Goal: Task Accomplishment & Management: Use online tool/utility

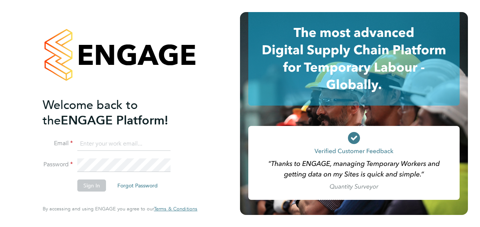
click at [120, 147] on input at bounding box center [123, 144] width 93 height 14
type input "vendorkeyaccounts2@hays.com"
click at [93, 183] on button "Sign In" at bounding box center [91, 186] width 29 height 12
click at [39, 160] on div "Welcome back to the ENGAGE Platform! Email vendorkeyaccounts2@hays.com Password…" at bounding box center [120, 113] width 185 height 227
click at [86, 186] on button "Sign In" at bounding box center [91, 186] width 29 height 12
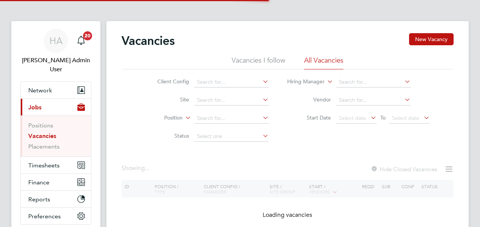
click at [33, 142] on ul "Positions Vacancies Placements" at bounding box center [56, 136] width 70 height 41
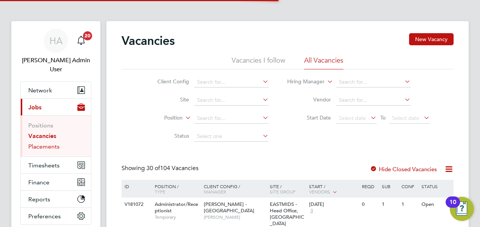
click at [39, 143] on link "Placements" at bounding box center [43, 146] width 31 height 7
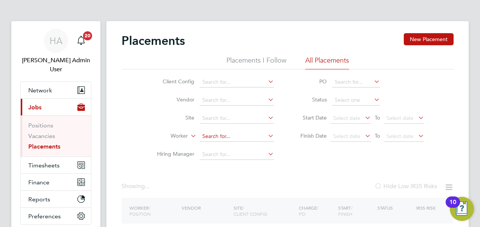
click at [218, 136] on input at bounding box center [237, 136] width 74 height 11
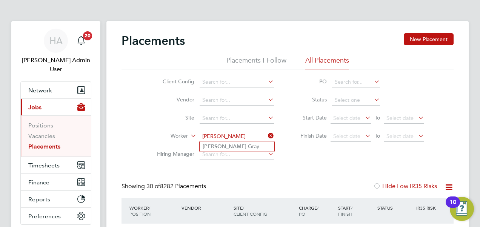
type input "darren g"
click at [234, 196] on div "Showing 30 of 8282 Placements Hide Low IR35 Risks" at bounding box center [288, 190] width 332 height 15
click at [238, 137] on input at bounding box center [237, 136] width 74 height 11
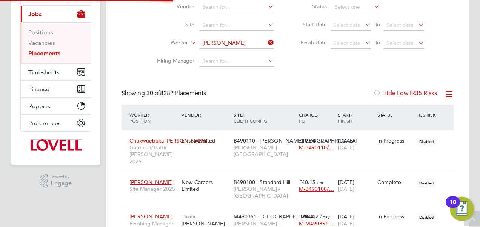
scroll to position [94, 0]
type input "ewa dolecka"
type input "mario"
click at [224, 46] on input at bounding box center [237, 43] width 74 height 11
click at [233, 43] on input "MarioMario" at bounding box center [237, 43] width 74 height 11
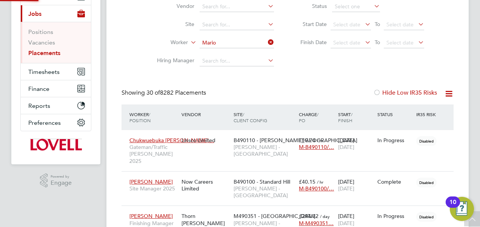
type input "Mario"
click at [221, 30] on li "Site" at bounding box center [213, 25] width 142 height 18
click at [216, 25] on input at bounding box center [237, 25] width 74 height 11
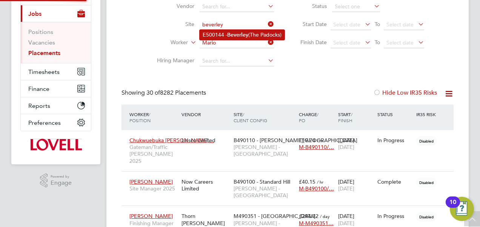
click at [217, 32] on li "E500144 - Beverley (The Padocks)" at bounding box center [242, 35] width 85 height 10
type input "E500144 - Beverley (The Padocks)"
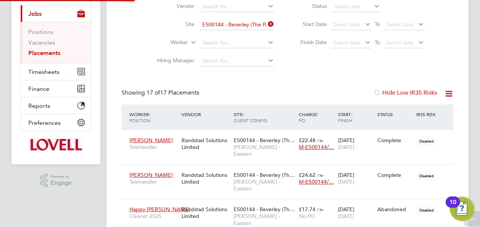
scroll to position [4, 4]
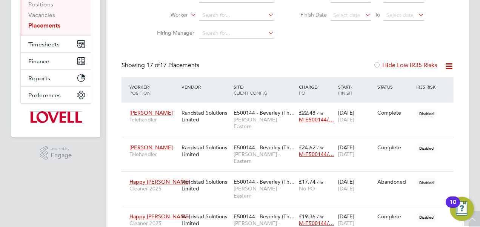
scroll to position [0, 0]
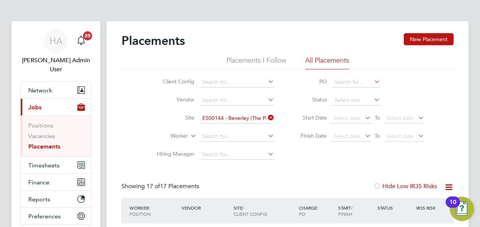
click at [267, 119] on icon at bounding box center [267, 118] width 0 height 11
click at [235, 137] on input at bounding box center [237, 136] width 74 height 11
type input "maniole"
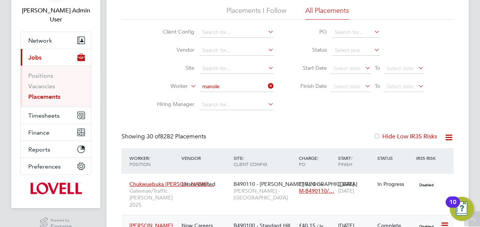
type input "manole"
click at [57, 112] on span "Timesheets" at bounding box center [43, 115] width 31 height 7
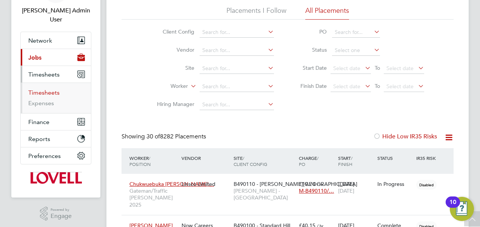
click at [48, 89] on link "Timesheets" at bounding box center [43, 92] width 31 height 7
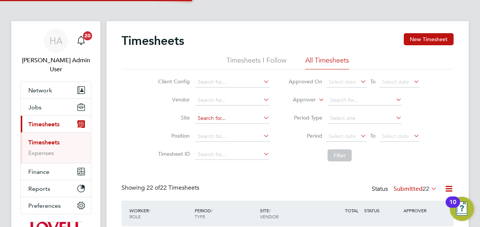
scroll to position [19, 65]
click at [201, 121] on input at bounding box center [232, 118] width 74 height 11
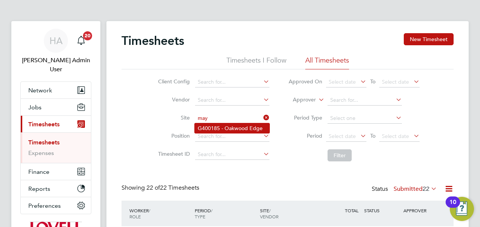
click at [211, 123] on li "G400185 - Oakwood Edge" at bounding box center [232, 128] width 75 height 10
type input "G400185 - Oakwood Edge"
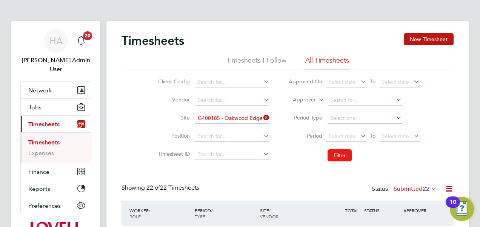
click at [340, 156] on button "Filter" at bounding box center [340, 156] width 24 height 12
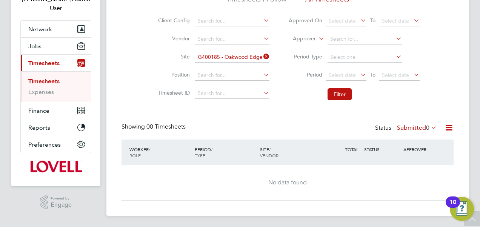
click at [418, 125] on label "Submitted 0" at bounding box center [417, 128] width 40 height 8
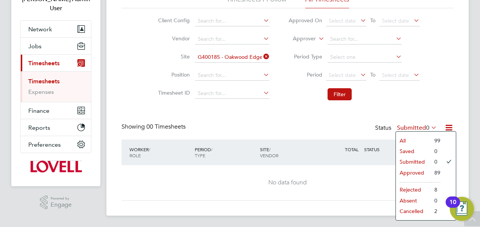
click at [407, 139] on li "All" at bounding box center [413, 141] width 35 height 11
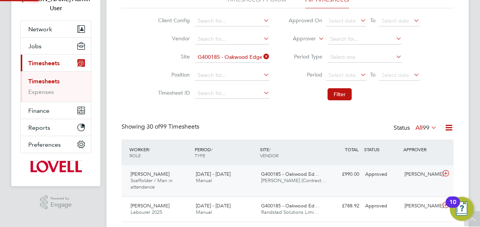
scroll to position [25, 65]
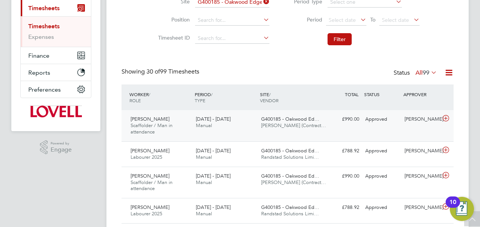
click at [262, 121] on span "G400185 - Oakwood Ed…" at bounding box center [290, 119] width 58 height 6
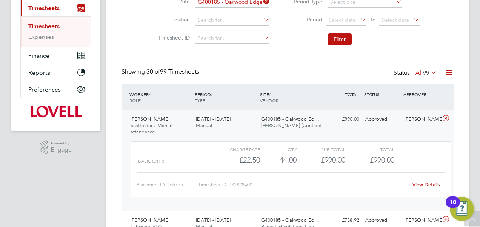
click at [422, 185] on link "View Details" at bounding box center [427, 185] width 28 height 6
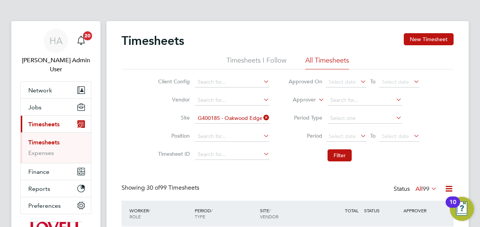
click at [262, 116] on icon at bounding box center [262, 118] width 0 height 11
click at [36, 104] on span "Jobs" at bounding box center [34, 107] width 13 height 7
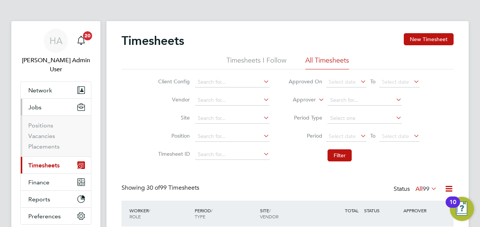
click at [53, 162] on span "Timesheets" at bounding box center [43, 165] width 31 height 7
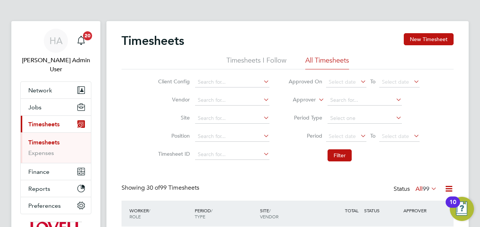
click at [427, 187] on span "99" at bounding box center [426, 189] width 7 height 8
click at [420, 224] on li "Submitted" at bounding box center [422, 223] width 35 height 11
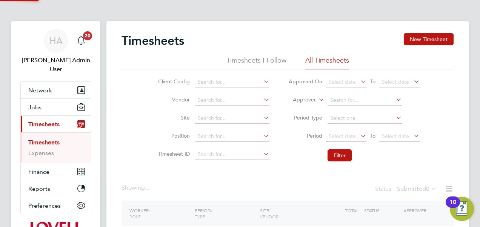
click at [350, 130] on li "Period Select date To Select date" at bounding box center [354, 137] width 150 height 18
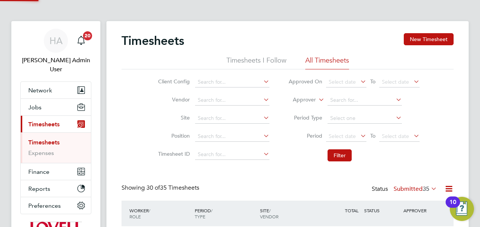
scroll to position [25, 65]
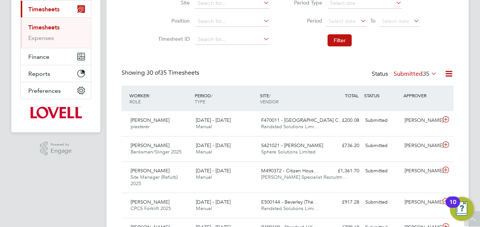
click at [359, 22] on icon at bounding box center [359, 20] width 0 height 11
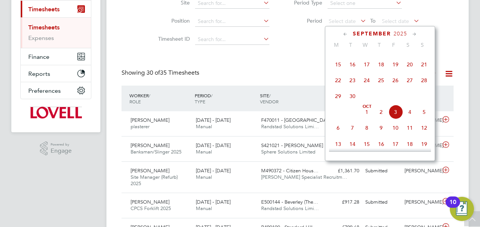
click at [413, 65] on span "20" at bounding box center [410, 64] width 14 height 14
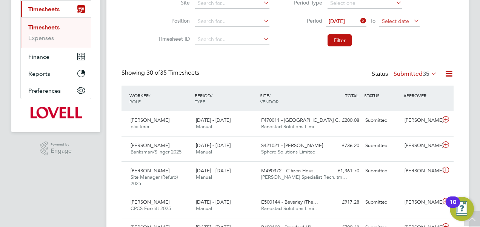
click at [409, 20] on span "Select date" at bounding box center [395, 21] width 27 height 7
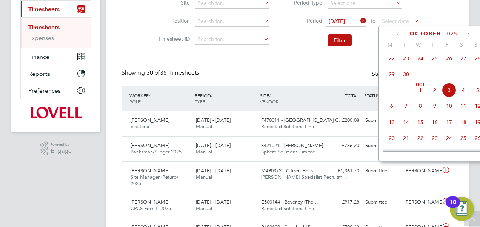
click at [448, 61] on span "26" at bounding box center [449, 58] width 14 height 14
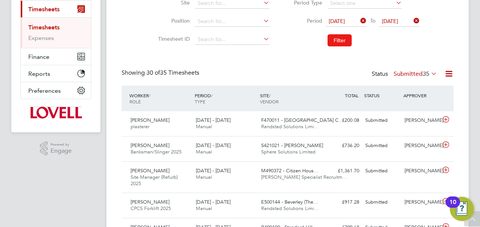
click at [336, 35] on button "Filter" at bounding box center [340, 40] width 24 height 12
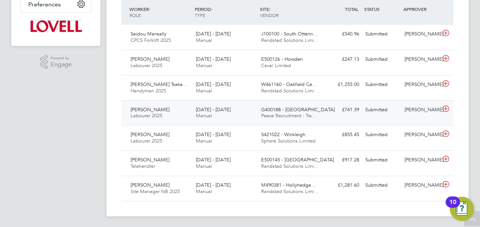
click at [415, 108] on div "[PERSON_NAME]" at bounding box center [421, 110] width 39 height 12
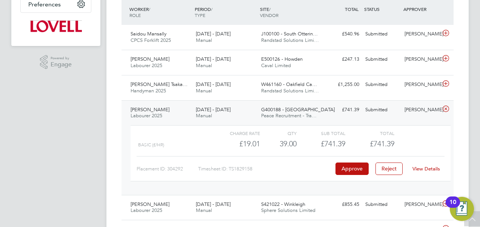
click at [432, 169] on link "View Details" at bounding box center [427, 169] width 28 height 6
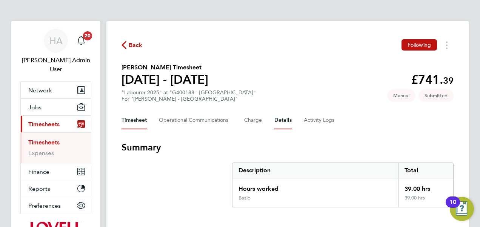
click at [282, 121] on button "Details" at bounding box center [283, 120] width 17 height 18
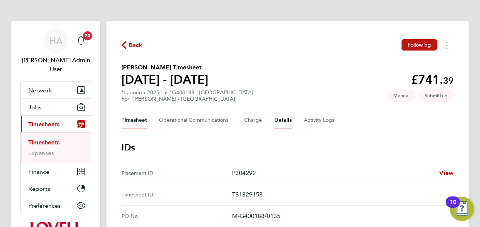
click at [145, 118] on button "Timesheet" at bounding box center [134, 120] width 25 height 18
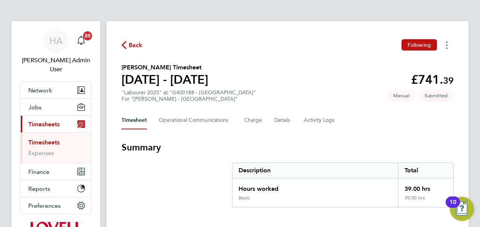
click at [447, 42] on circle "Timesheets Menu" at bounding box center [447, 43] width 2 height 2
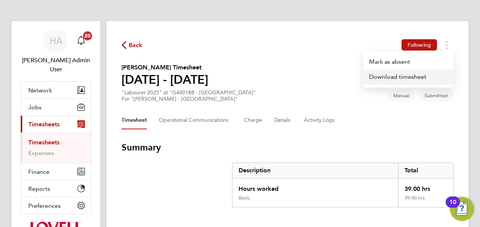
click at [386, 75] on link "Download timesheet" at bounding box center [408, 76] width 91 height 15
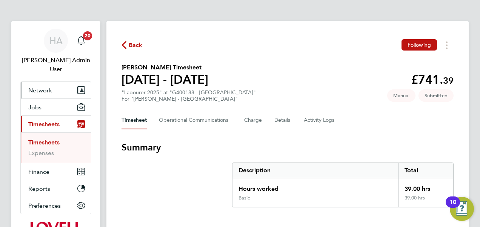
click at [38, 87] on span "Network" at bounding box center [40, 90] width 24 height 7
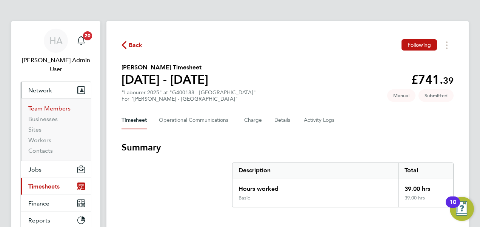
click at [39, 105] on link "Team Members" at bounding box center [49, 108] width 42 height 7
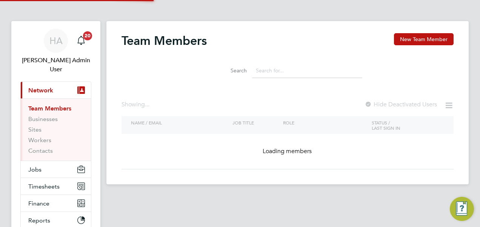
click at [295, 70] on input at bounding box center [307, 70] width 110 height 15
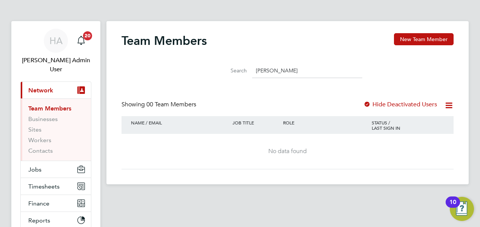
type input "[PERSON_NAME]"
click at [45, 137] on link "Workers" at bounding box center [39, 140] width 23 height 7
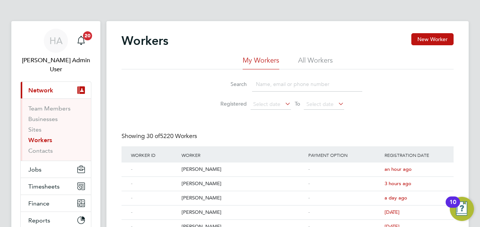
click at [314, 56] on li "All Workers" at bounding box center [315, 63] width 35 height 14
click at [263, 85] on input at bounding box center [307, 84] width 110 height 15
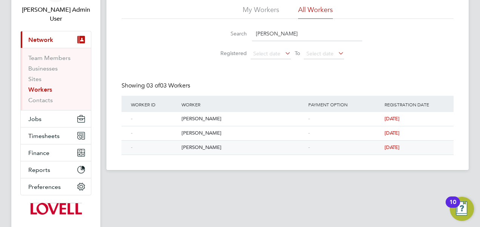
scroll to position [51, 0]
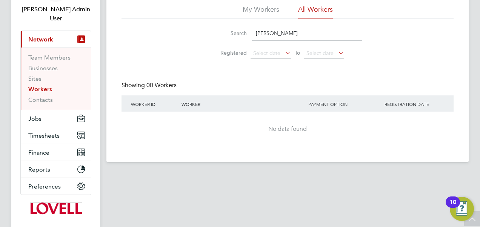
type input "[PERSON_NAME]"
click at [33, 115] on span "Jobs" at bounding box center [34, 118] width 13 height 7
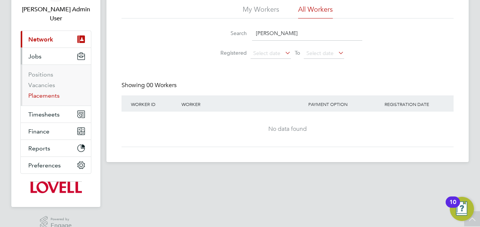
click at [51, 92] on link "Placements" at bounding box center [43, 95] width 31 height 7
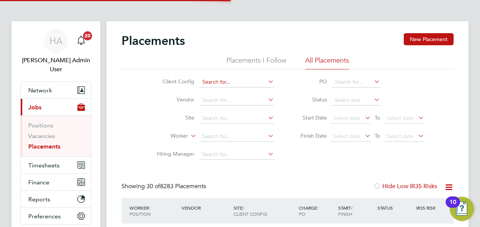
click at [233, 81] on input at bounding box center [237, 82] width 74 height 11
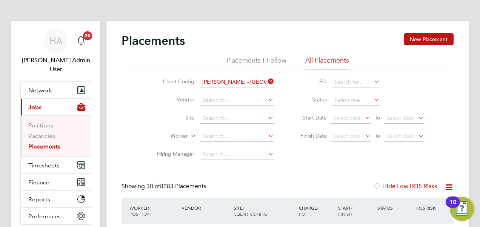
click at [251, 91] on b "[GEOGRAPHIC_DATA]" at bounding box center [278, 92] width 55 height 6
type input "[PERSON_NAME] - [GEOGRAPHIC_DATA]"
click at [189, 135] on icon at bounding box center [189, 134] width 0 height 7
click at [172, 152] on li "Position" at bounding box center [165, 155] width 46 height 10
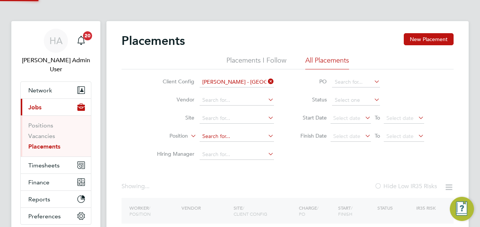
click at [228, 135] on input at bounding box center [237, 136] width 74 height 11
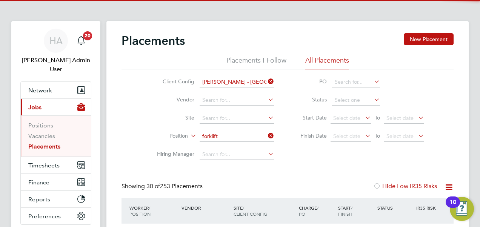
click at [226, 148] on b "Forklift" at bounding box center [225, 146] width 18 height 6
type input "CPCS Forklift 2025"
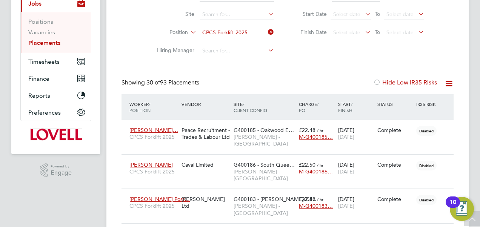
click at [449, 84] on icon at bounding box center [448, 83] width 9 height 9
click at [407, 101] on li "Download Placements Report" at bounding box center [412, 101] width 80 height 11
